Goal: Task Accomplishment & Management: Manage account settings

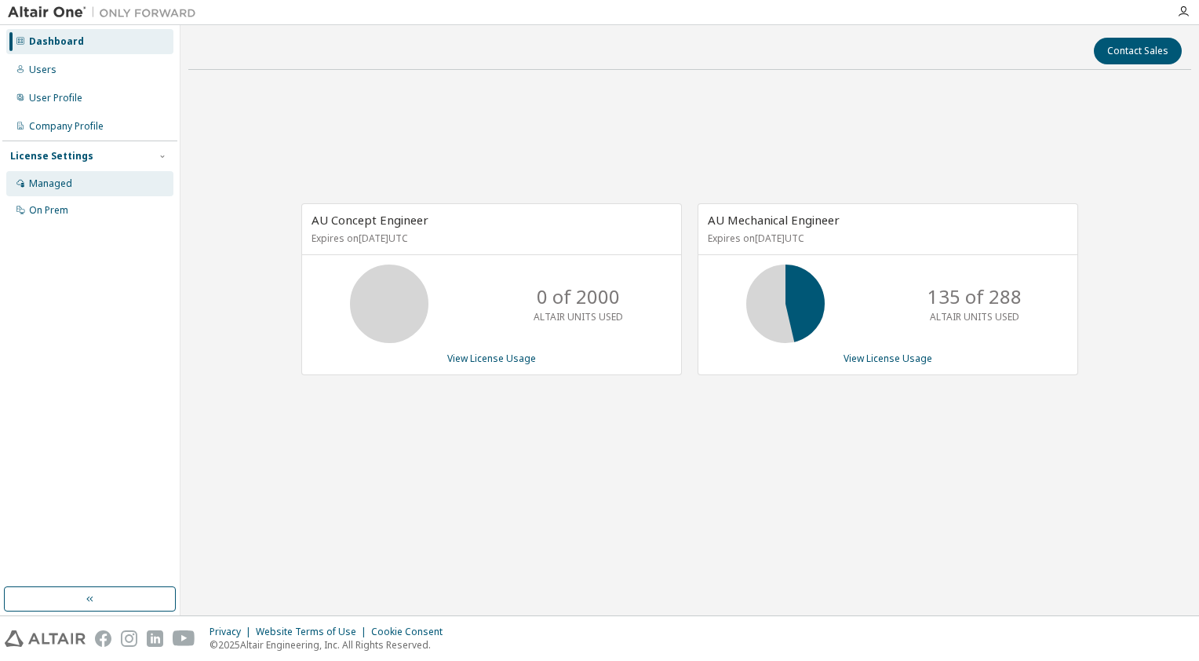
click at [47, 181] on div "Managed" at bounding box center [50, 183] width 43 height 13
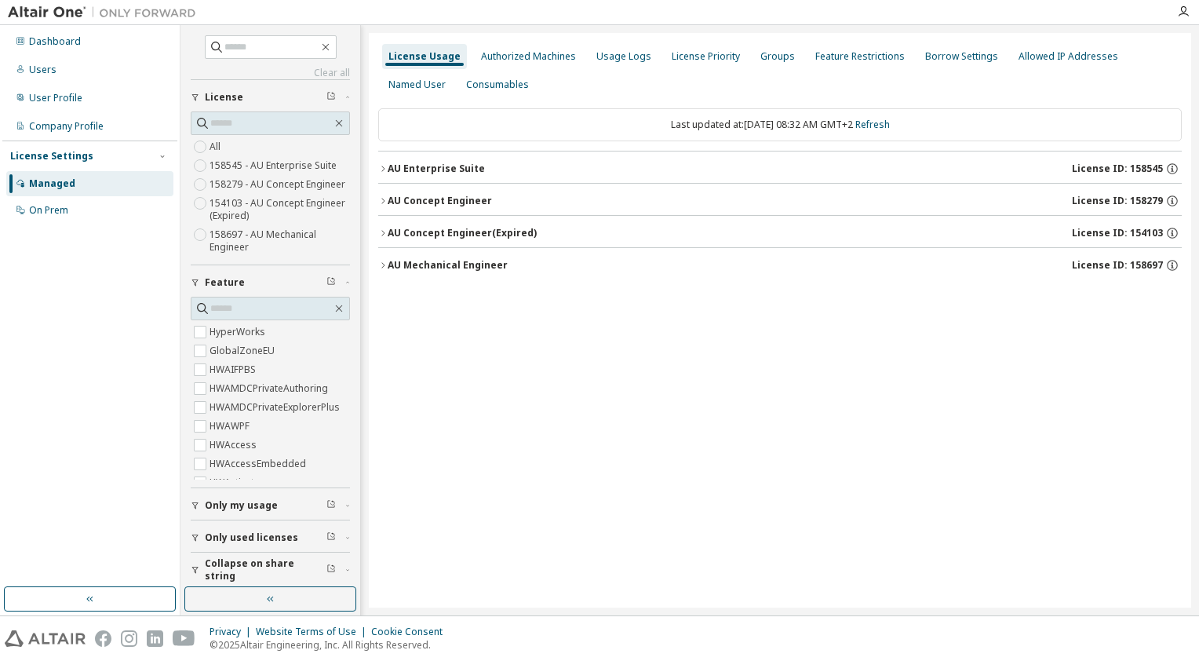
click at [384, 262] on icon "button" at bounding box center [382, 264] width 9 height 9
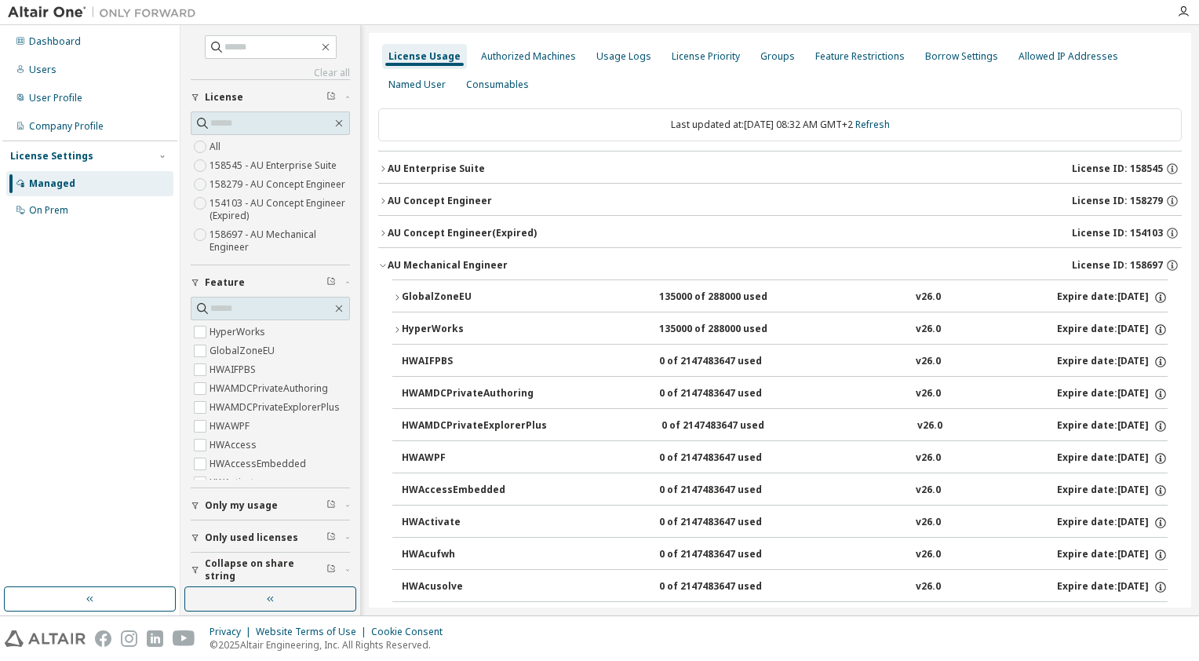
click at [384, 262] on icon "button" at bounding box center [382, 264] width 9 height 9
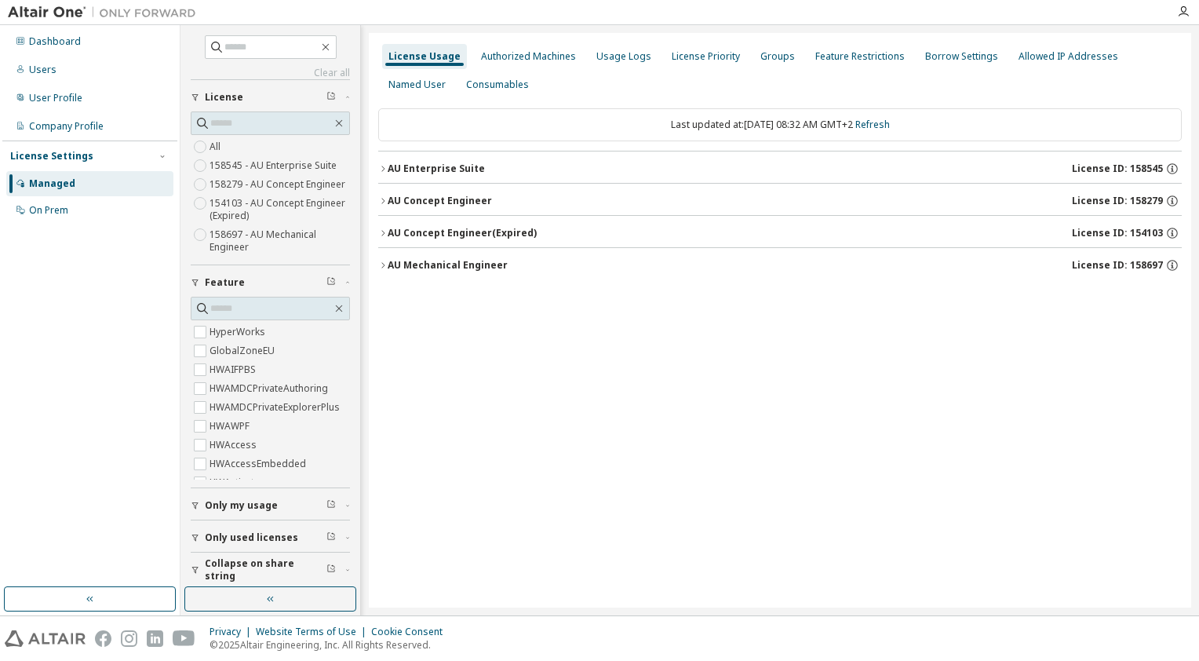
click at [381, 201] on icon "button" at bounding box center [382, 200] width 9 height 9
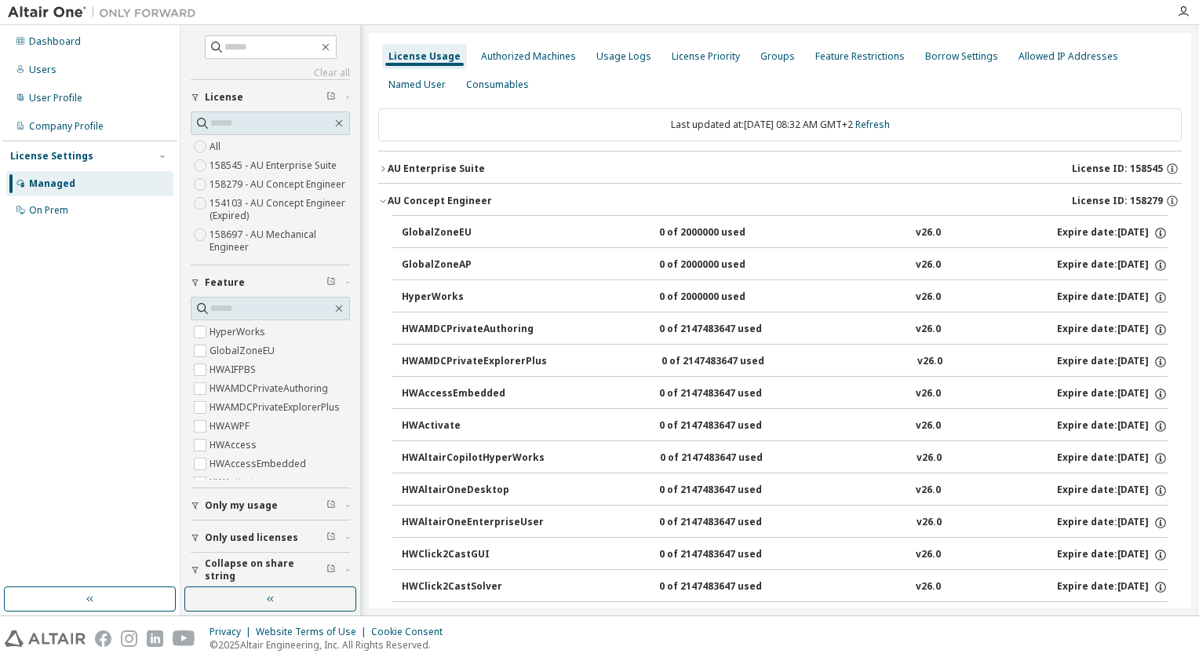
click at [381, 201] on icon "button" at bounding box center [382, 200] width 9 height 9
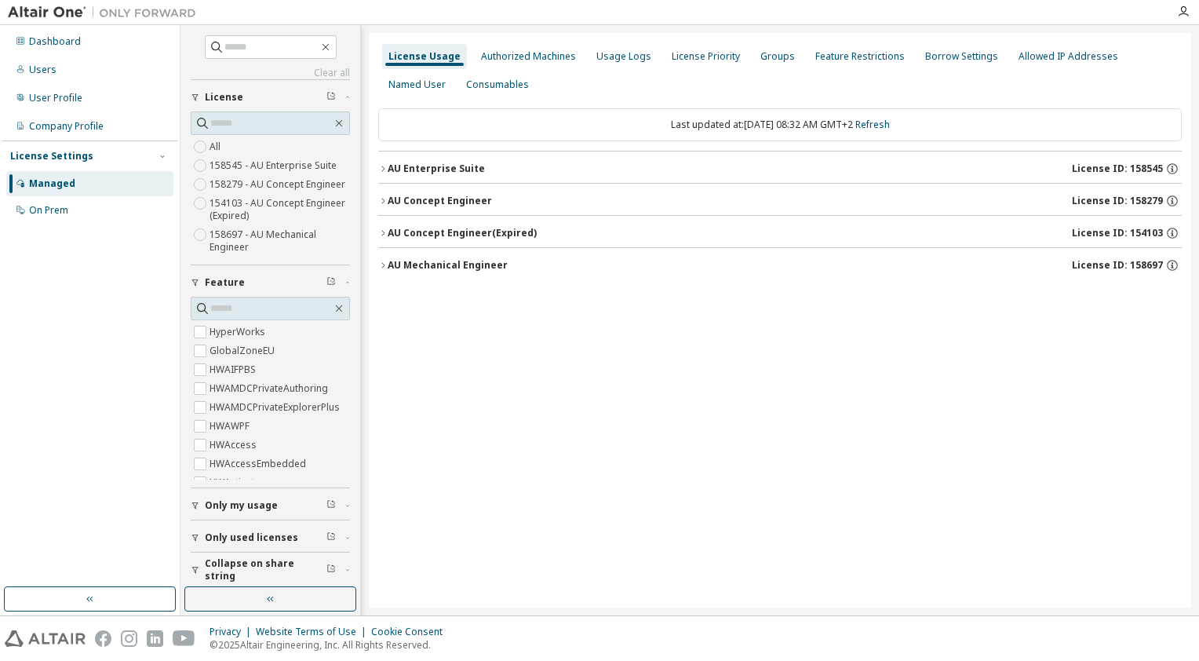
click at [383, 170] on icon "button" at bounding box center [382, 168] width 9 height 9
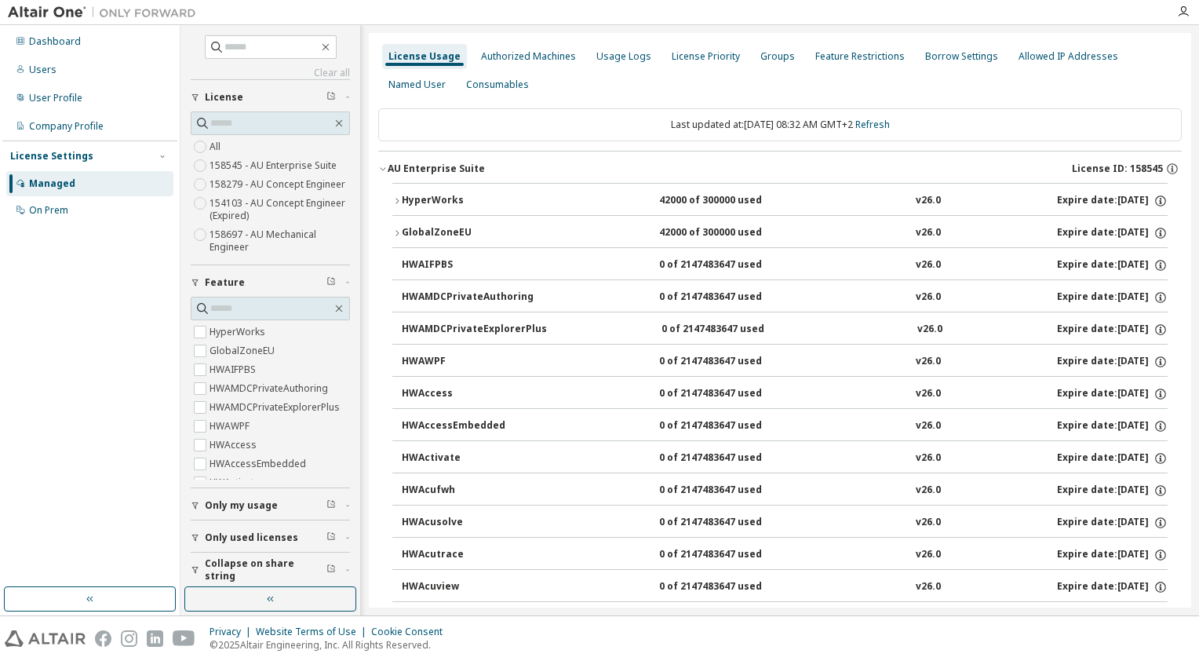
click at [383, 170] on icon "button" at bounding box center [382, 168] width 9 height 9
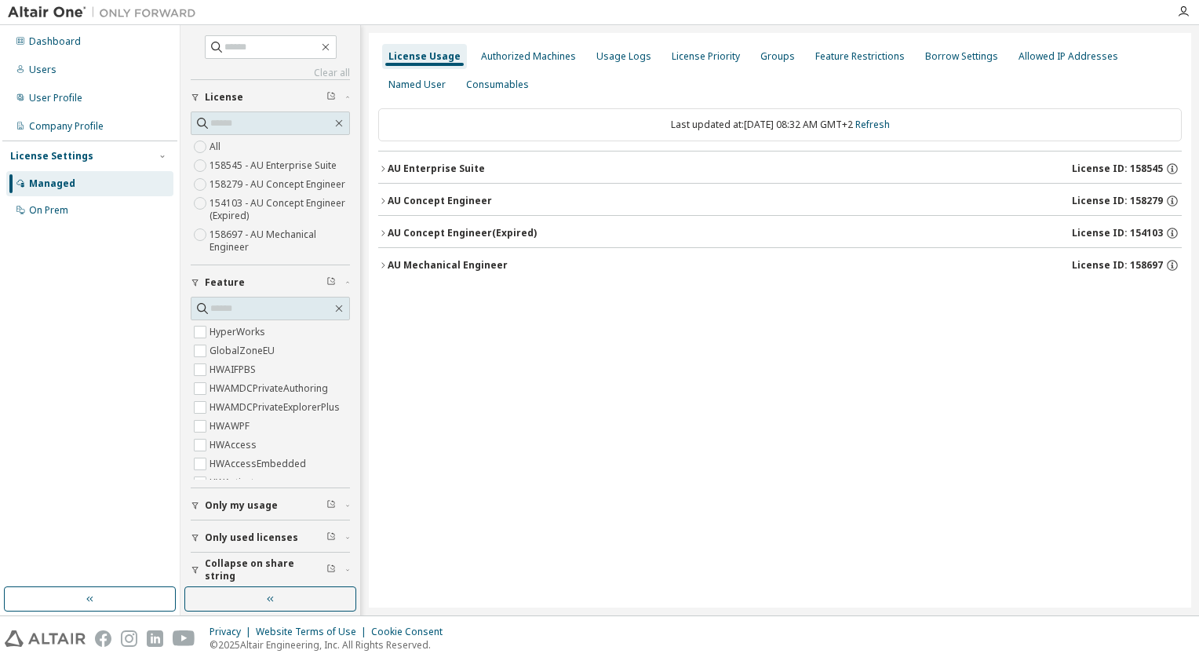
click at [385, 236] on icon "button" at bounding box center [382, 232] width 9 height 9
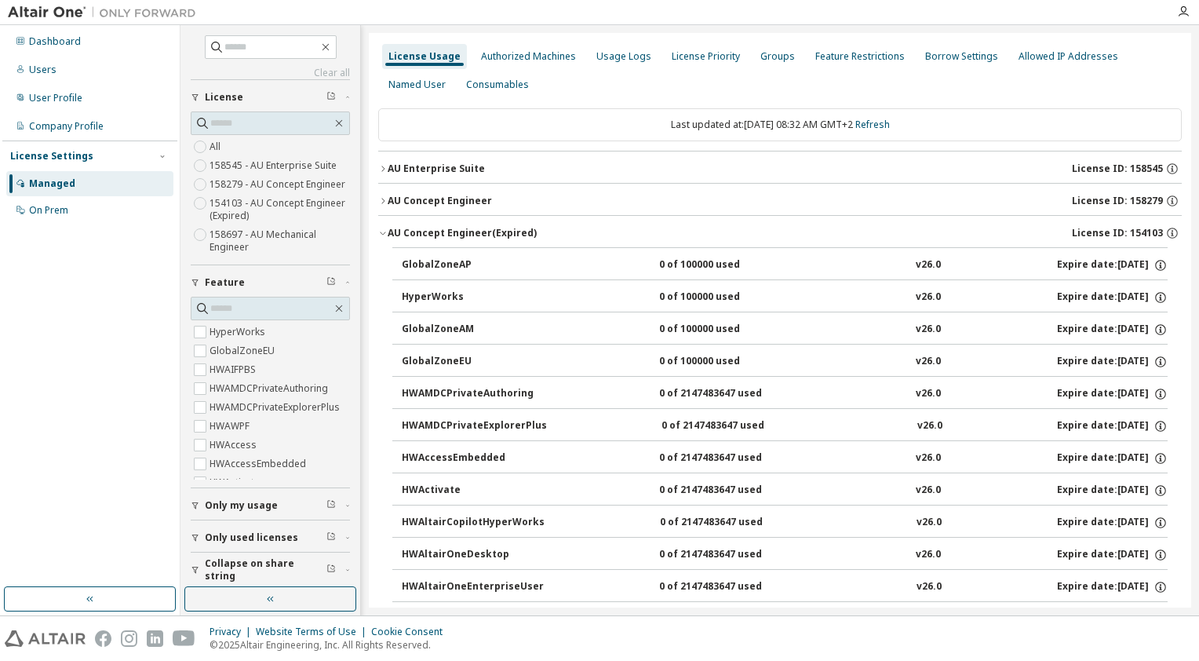
click at [385, 236] on icon "button" at bounding box center [382, 232] width 9 height 9
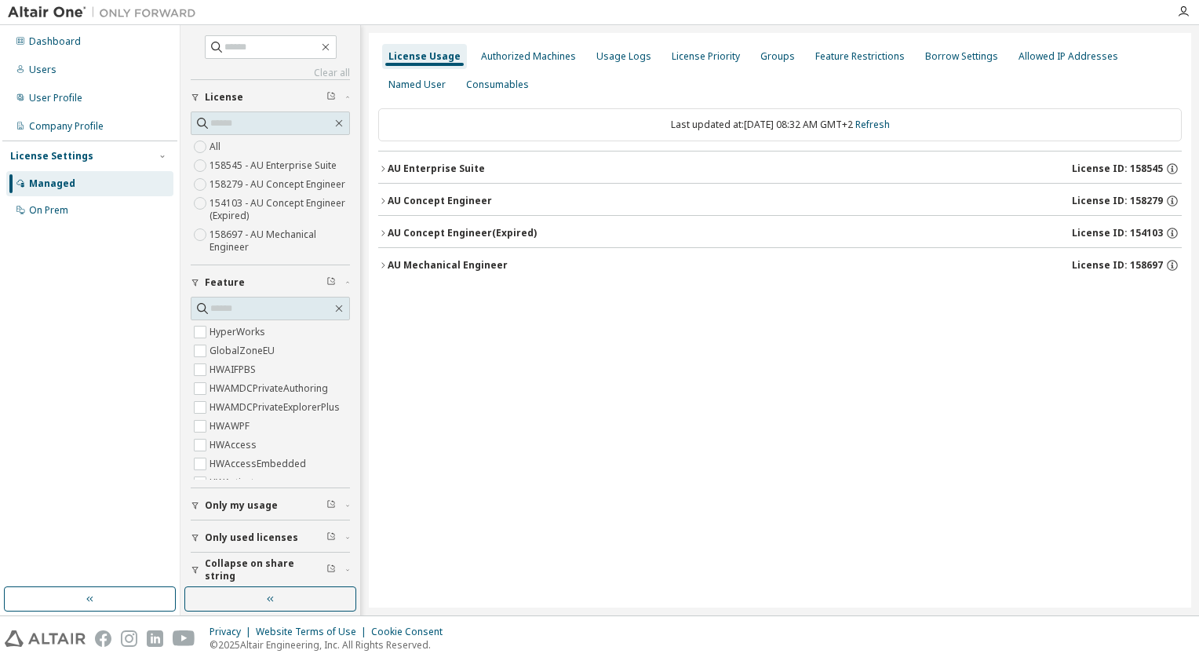
click at [384, 264] on icon "button" at bounding box center [382, 264] width 3 height 5
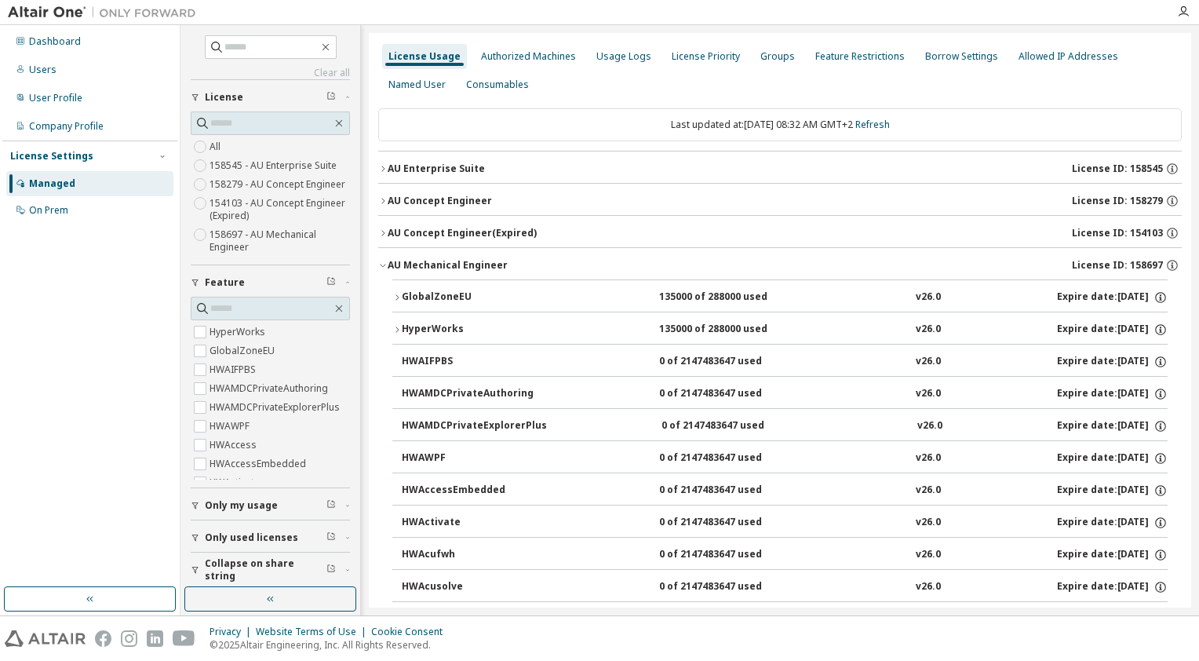
click at [382, 264] on icon "button" at bounding box center [382, 264] width 9 height 9
